Goal: Information Seeking & Learning: Learn about a topic

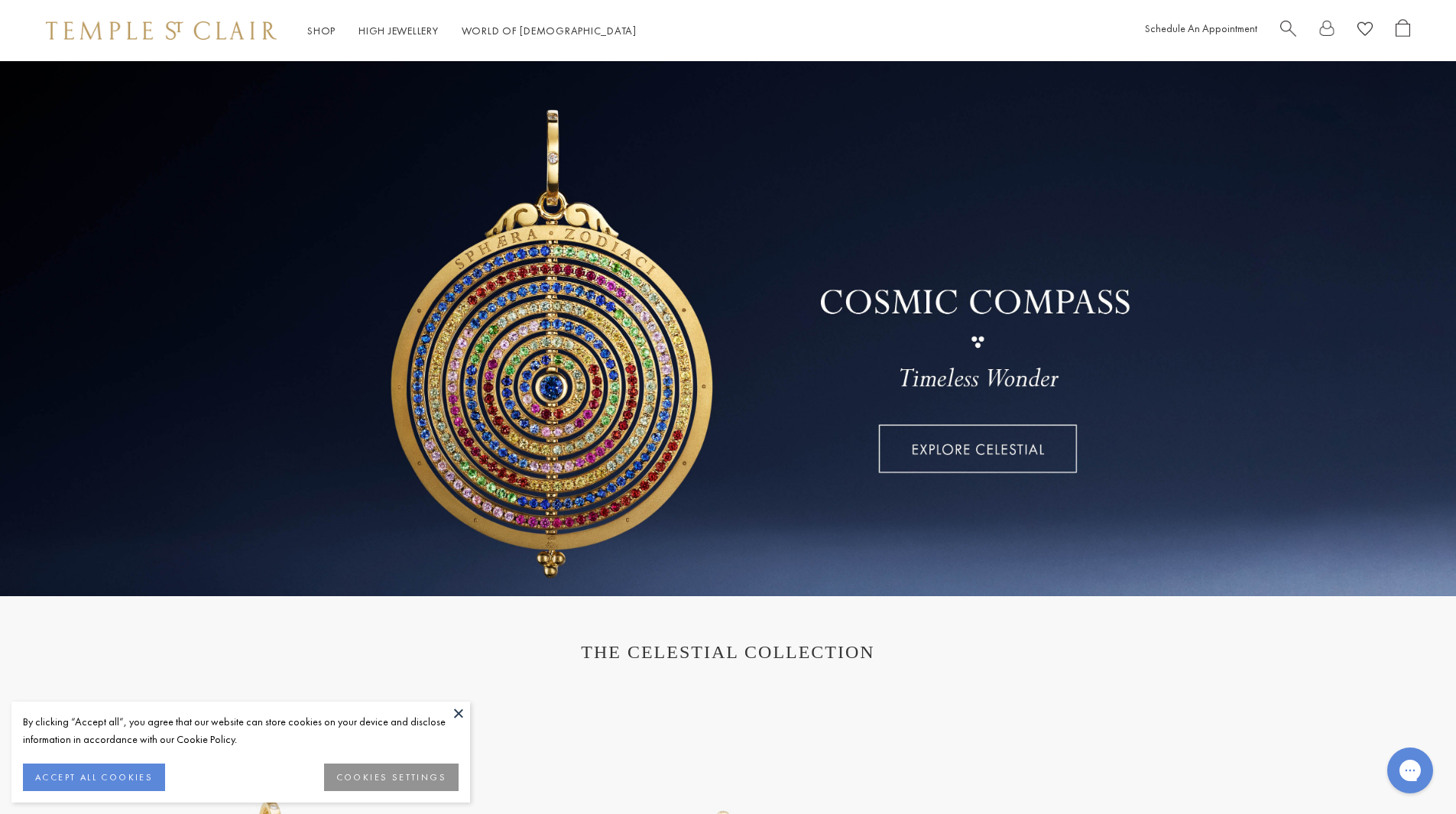
click at [1296, 21] on div at bounding box center [1345, 31] width 130 height 24
click at [1288, 31] on span "Search" at bounding box center [1288, 27] width 16 height 16
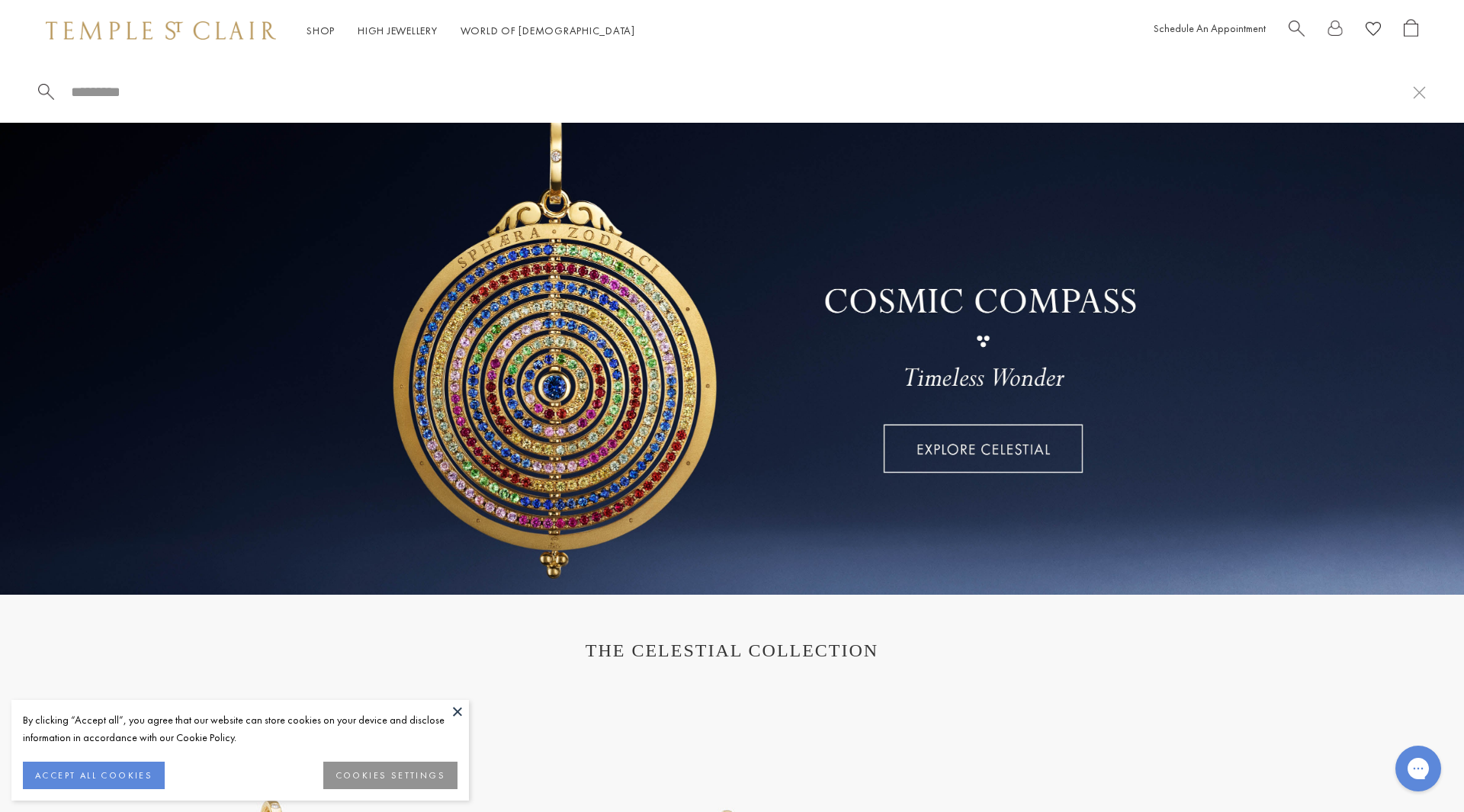
click at [74, 91] on input "search" at bounding box center [741, 91] width 1343 height 17
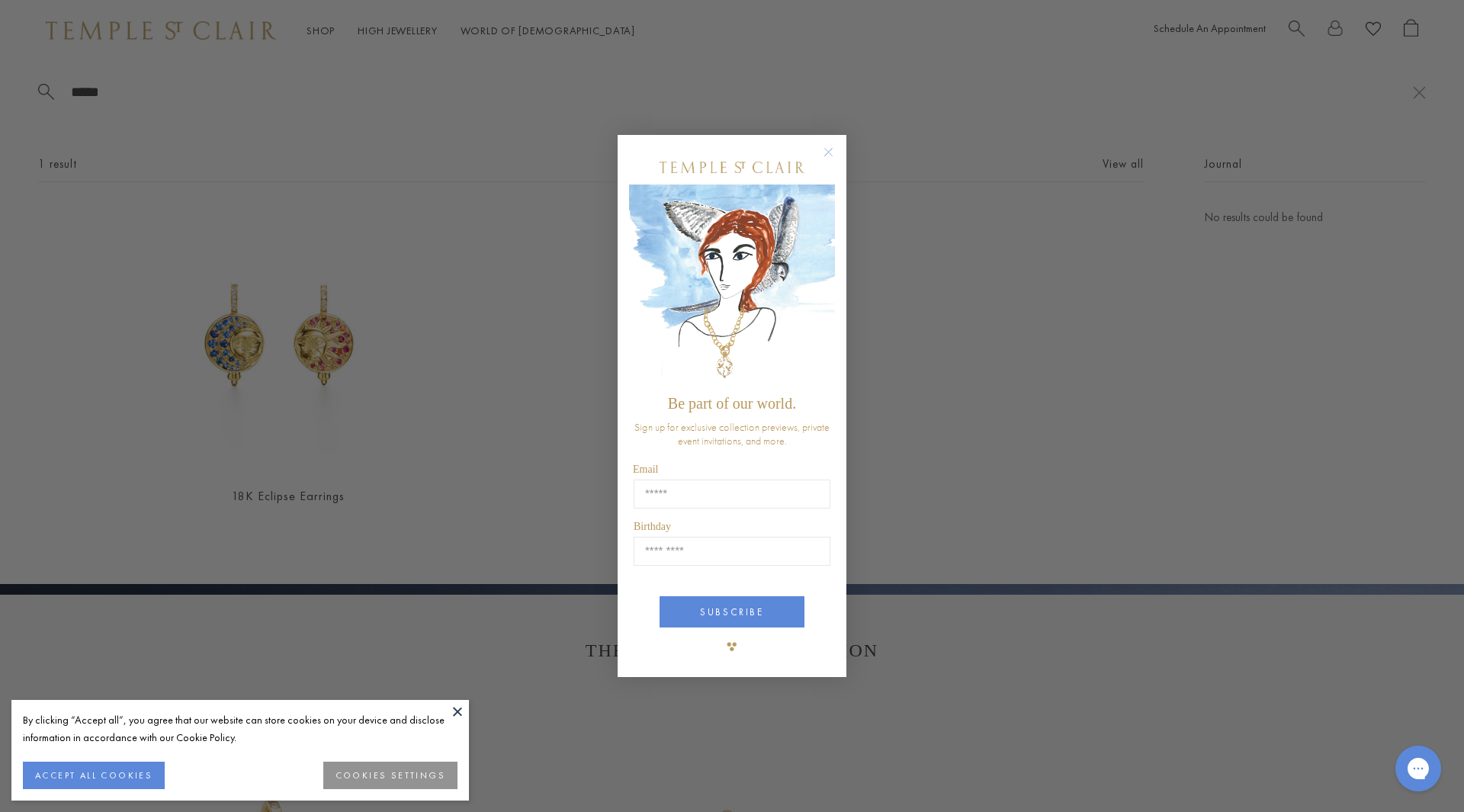
click at [827, 174] on div "POPUP Form" at bounding box center [732, 168] width 206 height 35
click at [820, 150] on circle "Close dialog" at bounding box center [829, 151] width 18 height 18
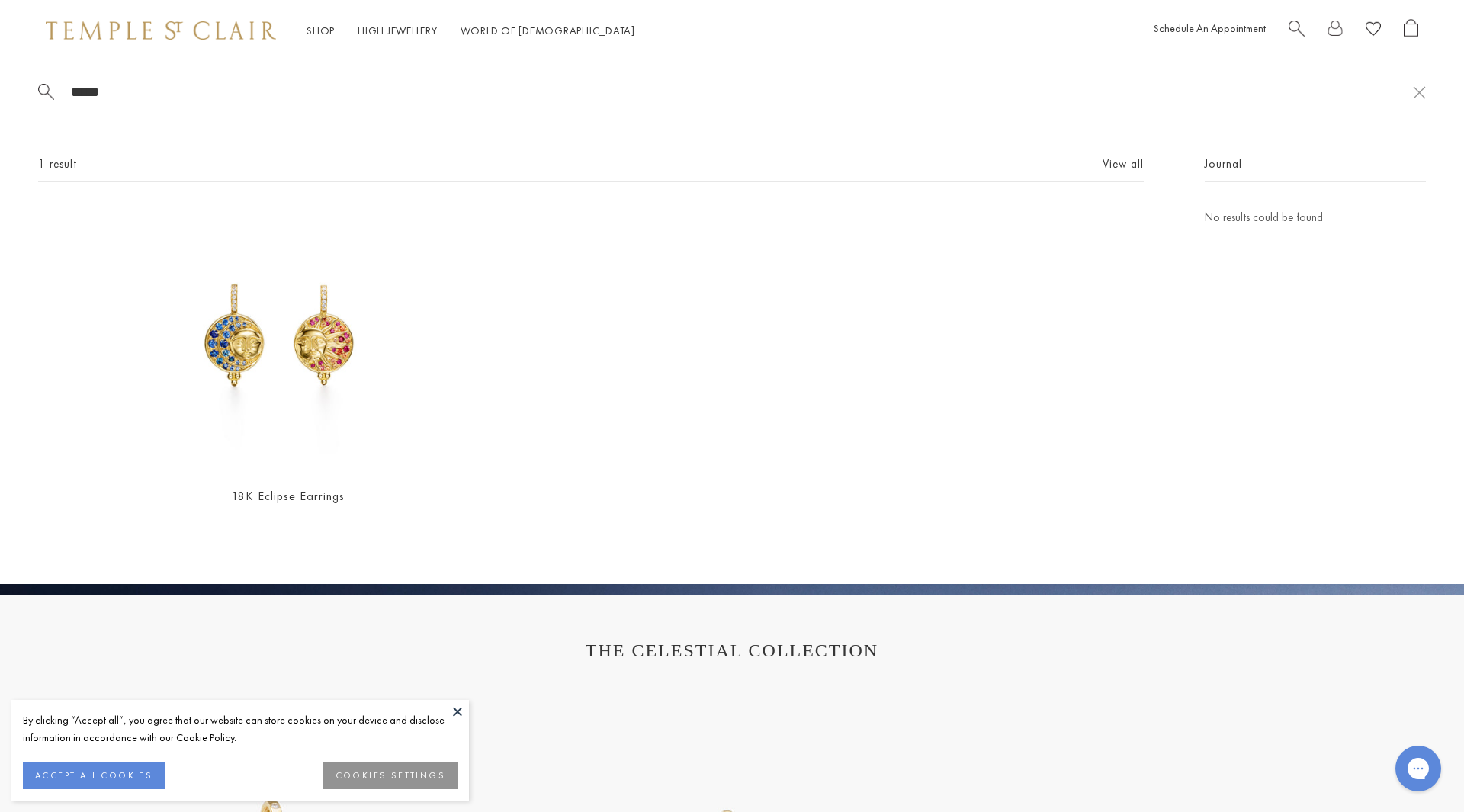
click at [184, 95] on input "*****" at bounding box center [741, 91] width 1343 height 17
type input "******"
click at [266, 378] on img at bounding box center [288, 341] width 265 height 265
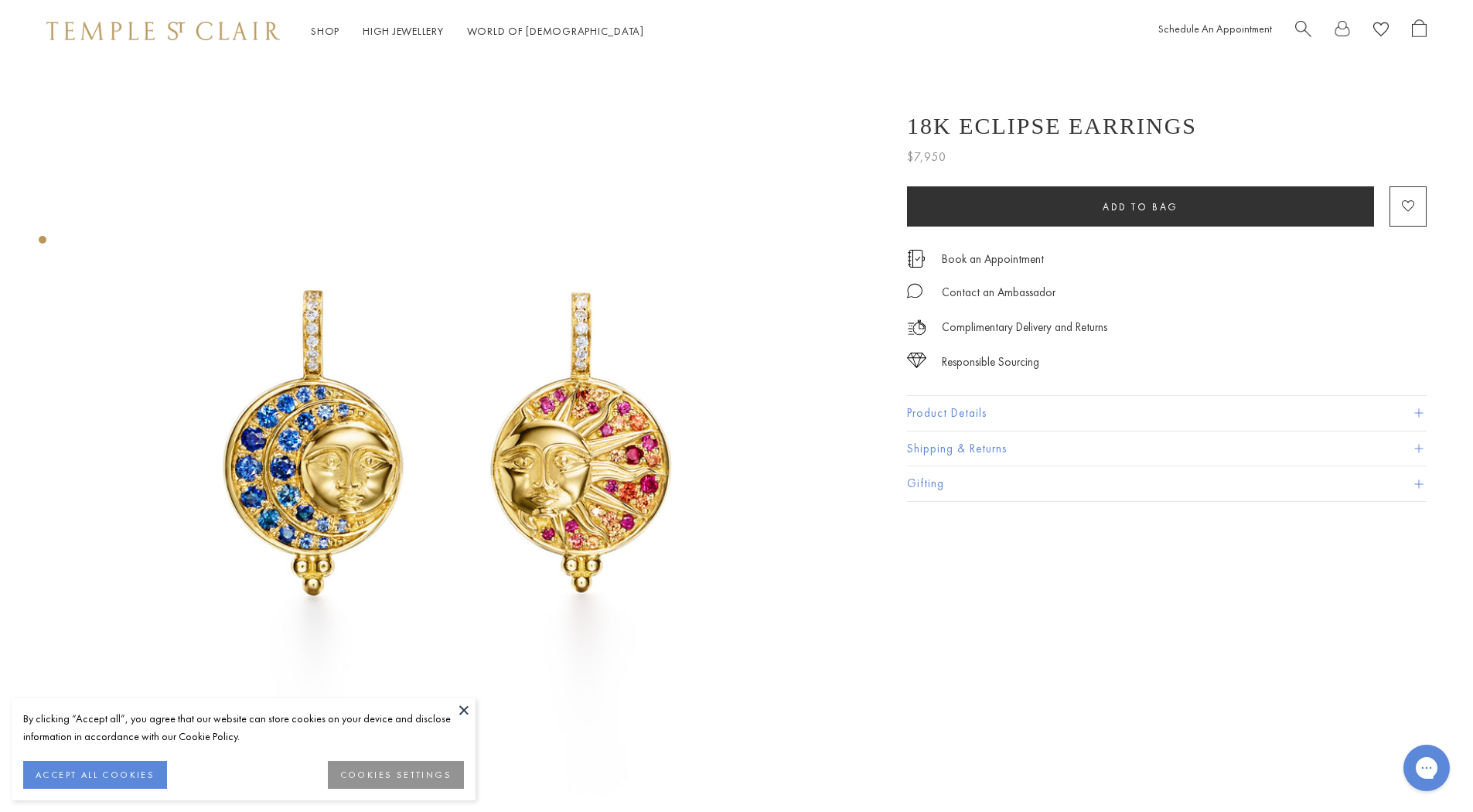
click at [467, 709] on button at bounding box center [464, 709] width 23 height 23
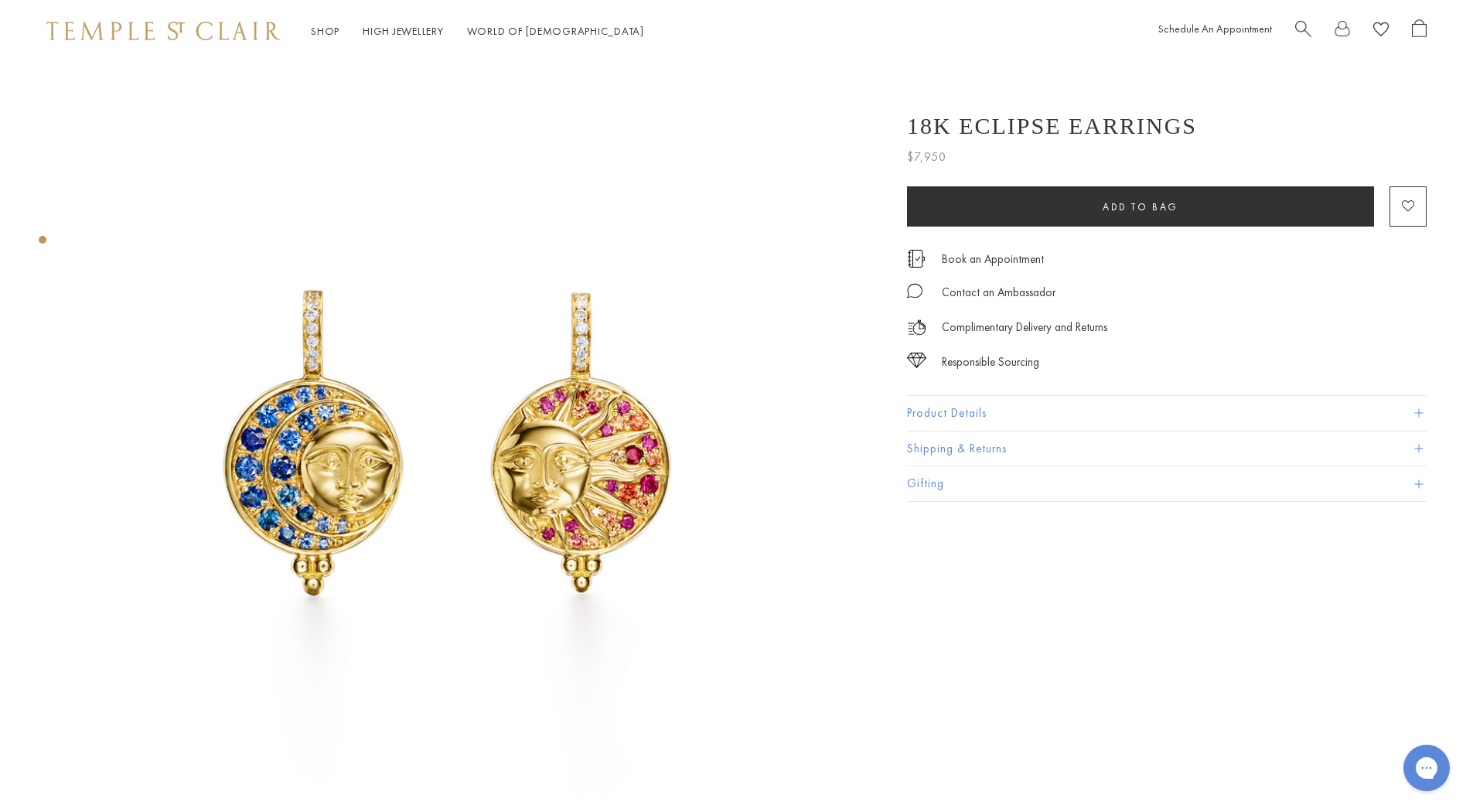
click at [1385, 522] on div "18K Eclipse Earrings $7,950 The 18K Eclipse Earrings unite motifs of the sun an…" at bounding box center [1178, 457] width 587 height 792
click at [1412, 416] on button "Product Details" at bounding box center [1167, 413] width 520 height 35
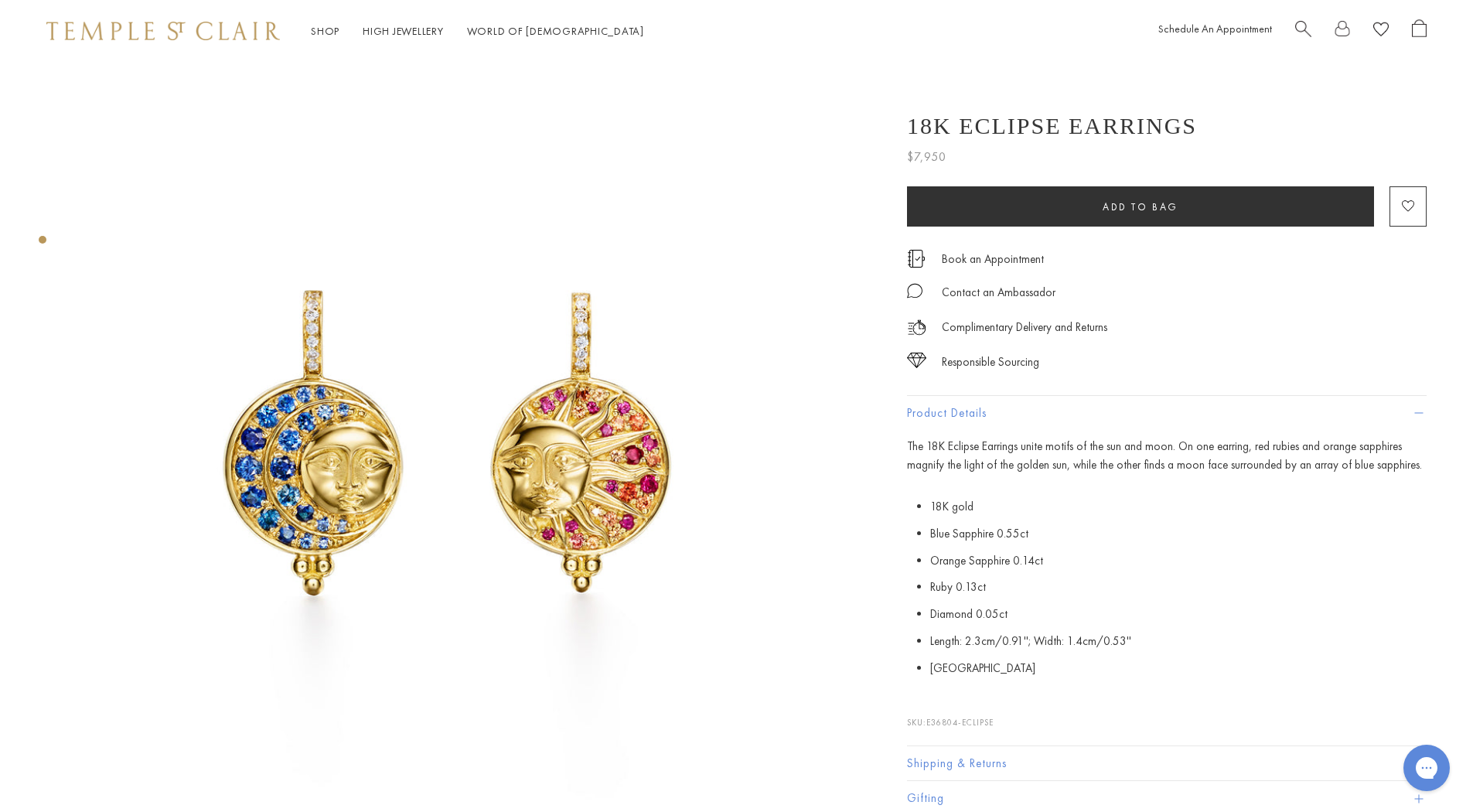
click at [1304, 27] on span "Search" at bounding box center [1303, 27] width 16 height 16
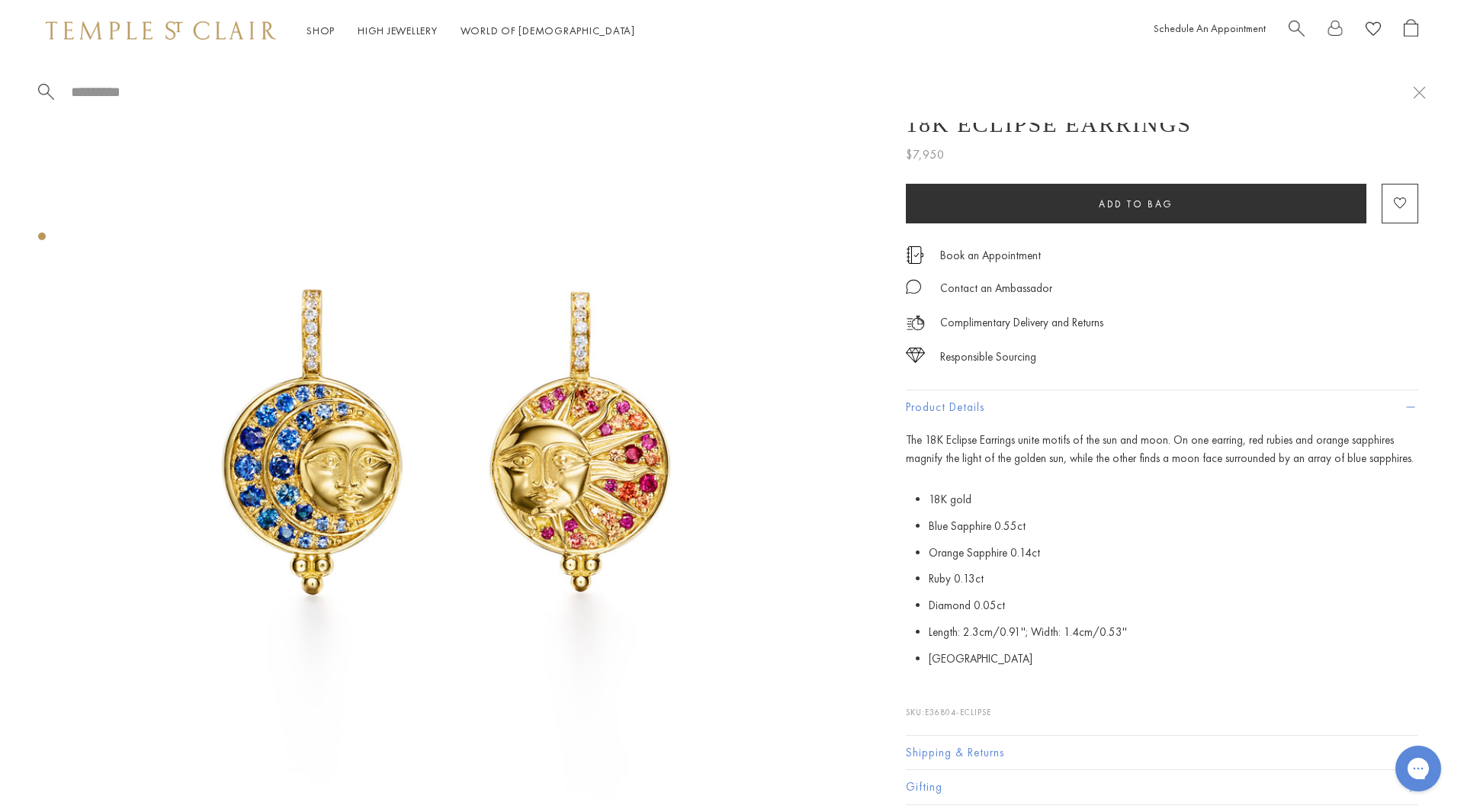
click at [103, 98] on input "search" at bounding box center [741, 91] width 1343 height 17
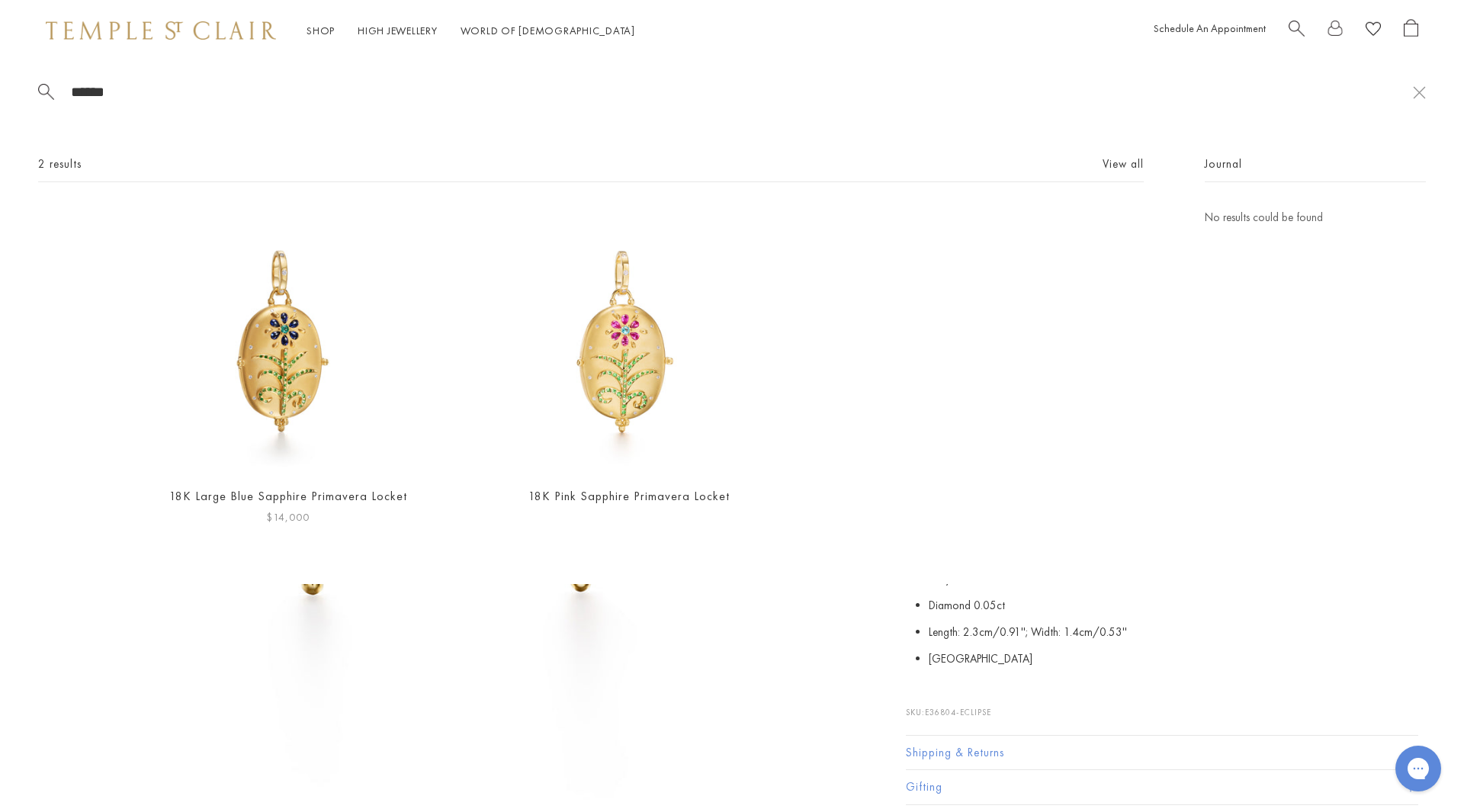
type input "******"
click at [265, 503] on link "18K Large Blue Sapphire Primavera Locket" at bounding box center [289, 496] width 238 height 16
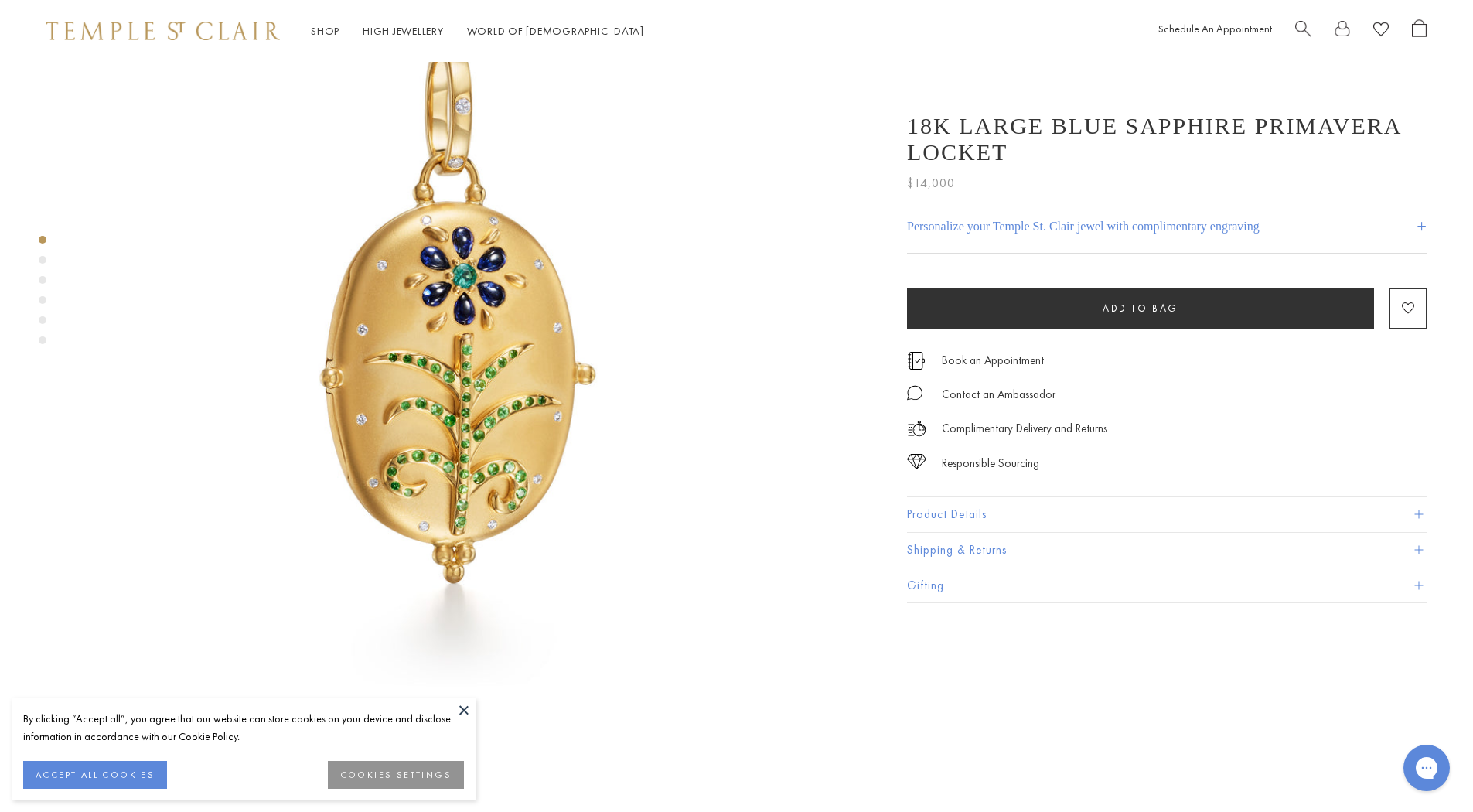
scroll to position [154, 0]
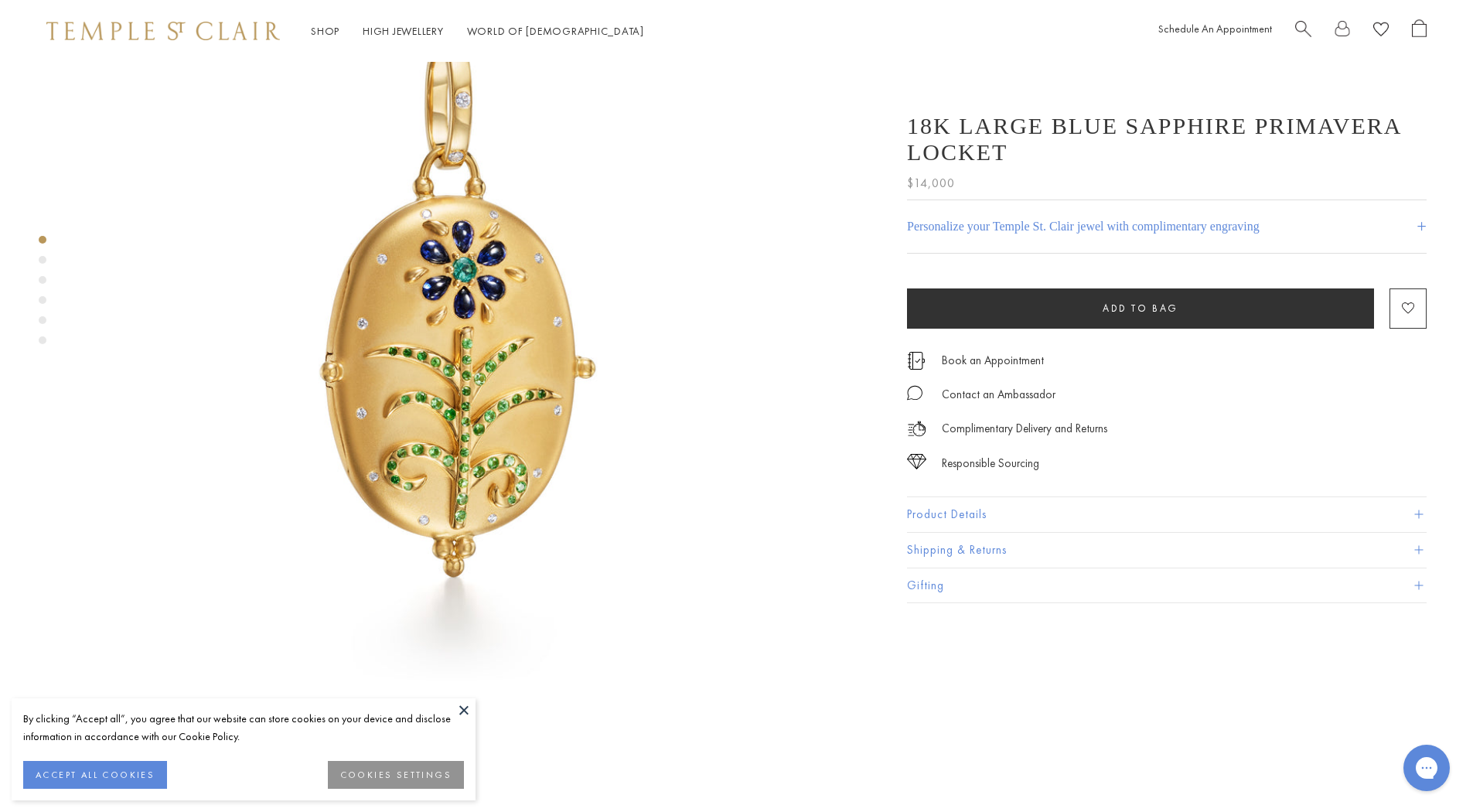
click at [1423, 513] on button "Product Details" at bounding box center [1167, 515] width 520 height 35
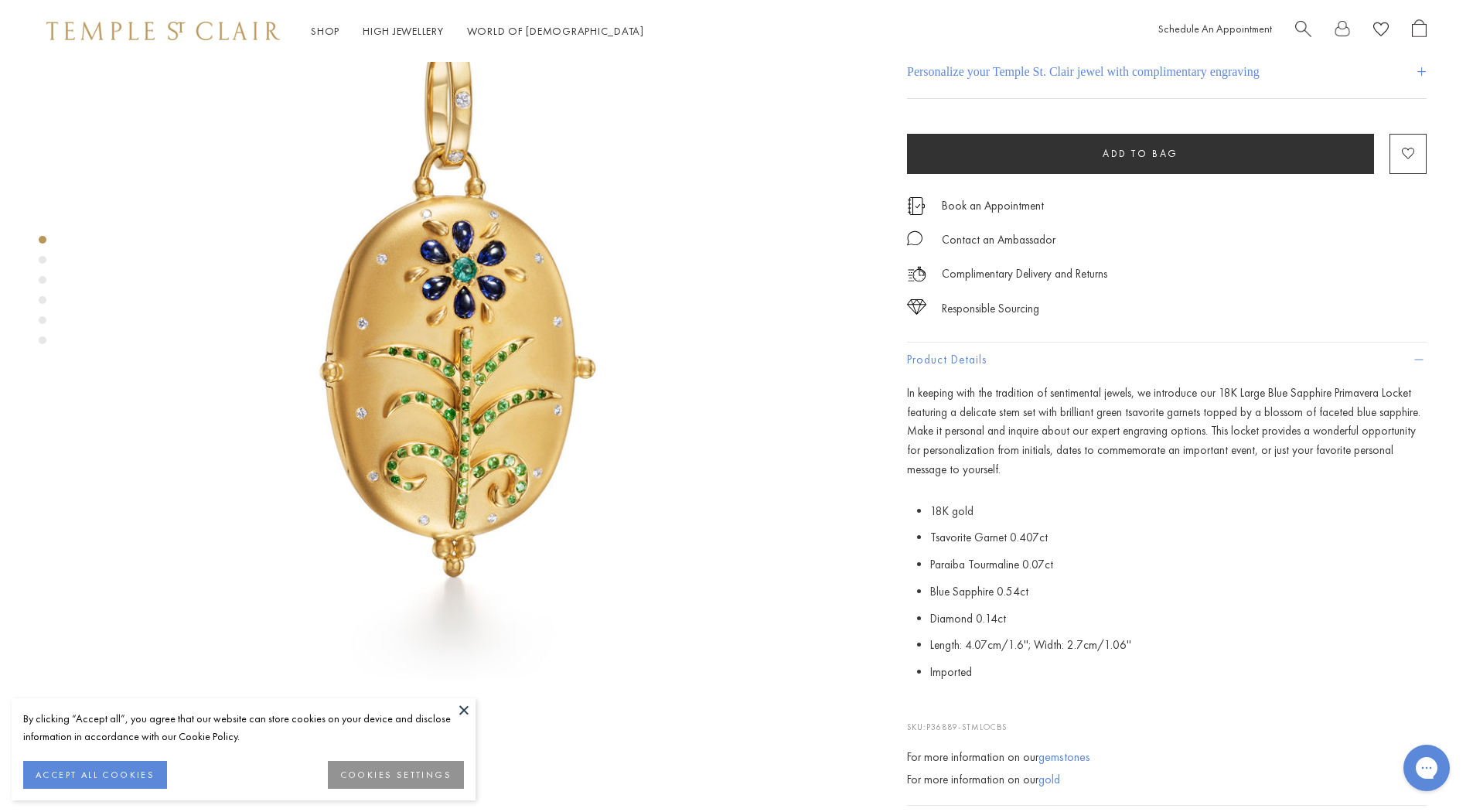
click at [460, 709] on button at bounding box center [464, 709] width 23 height 23
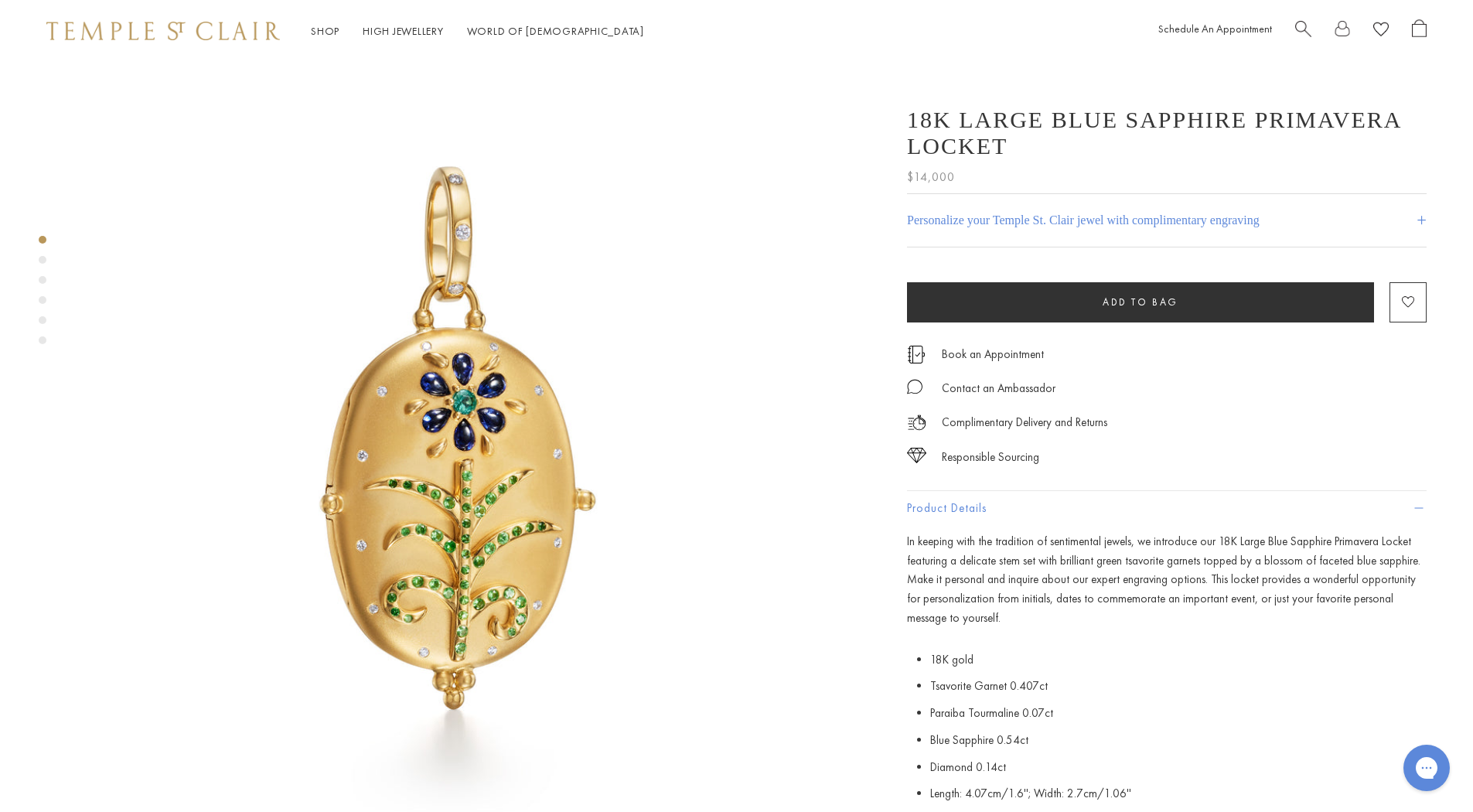
scroll to position [0, 0]
